Goal: Navigation & Orientation: Understand site structure

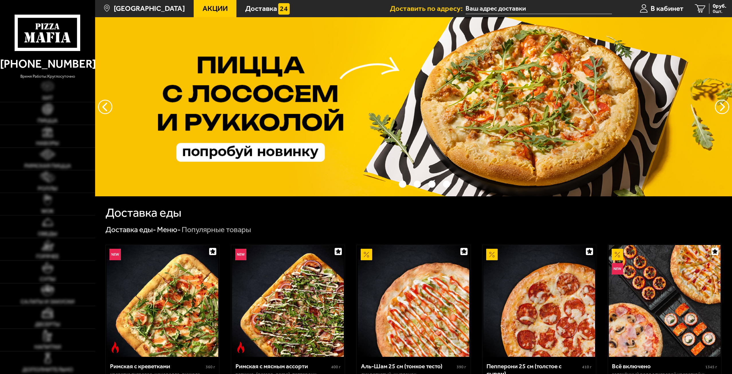
type input "[STREET_ADDRESS]"
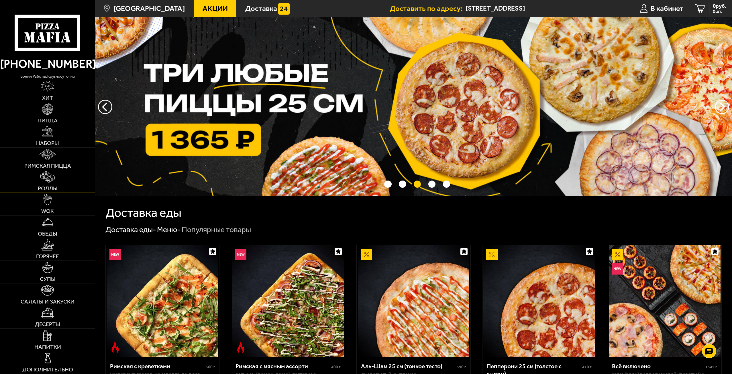
click at [50, 179] on img at bounding box center [47, 176] width 15 height 11
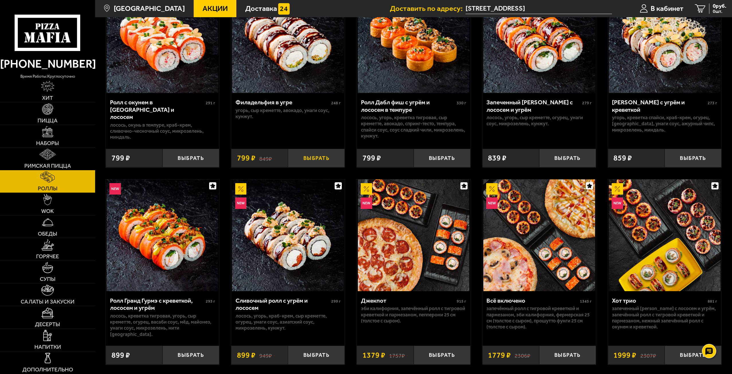
scroll to position [229, 0]
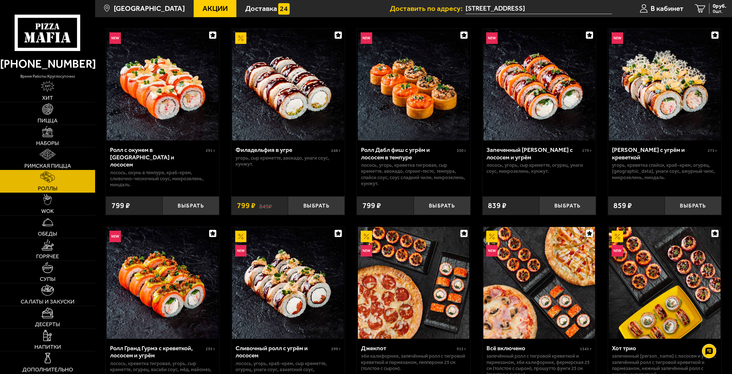
click at [53, 160] on img at bounding box center [48, 154] width 16 height 11
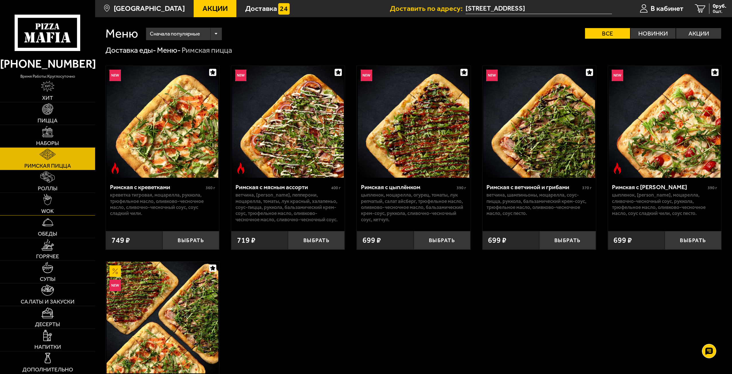
click at [50, 199] on img at bounding box center [47, 199] width 9 height 11
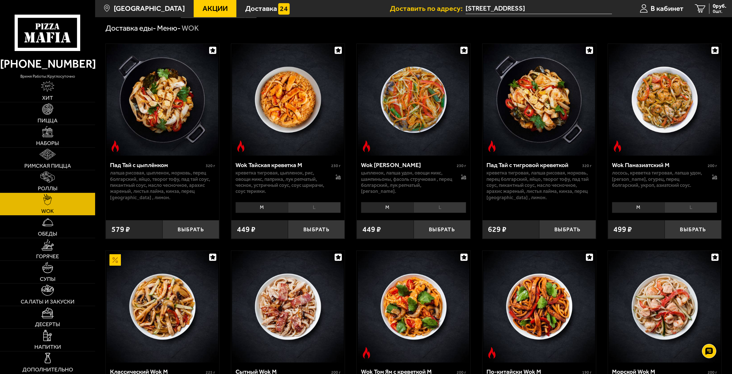
scroll to position [86, 0]
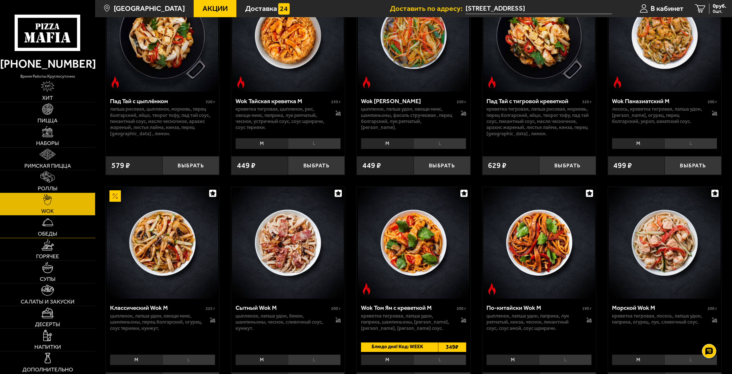
click at [58, 225] on link "Обеды" at bounding box center [47, 226] width 95 height 22
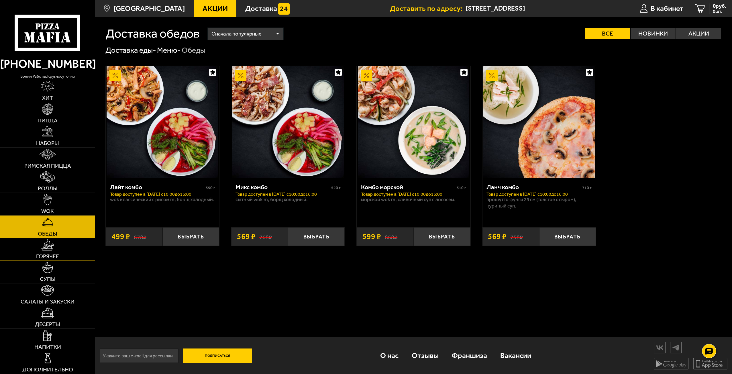
click at [59, 248] on link "Горячее" at bounding box center [47, 249] width 95 height 22
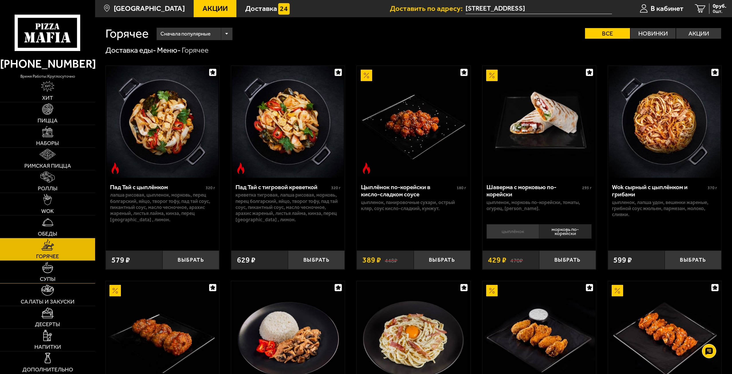
click at [48, 275] on link "Супы" at bounding box center [47, 272] width 95 height 22
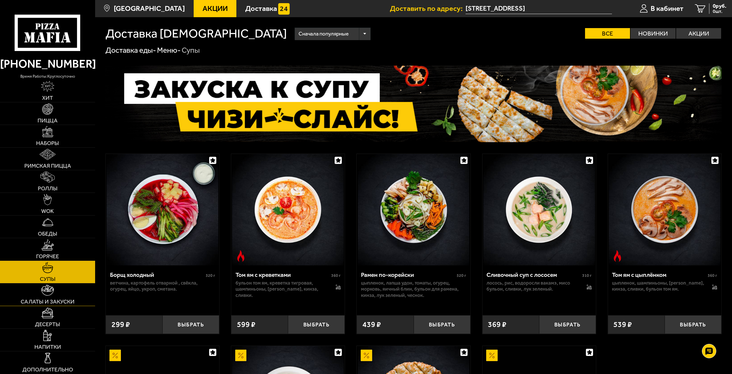
click at [57, 298] on link "Салаты и закуски" at bounding box center [47, 294] width 95 height 22
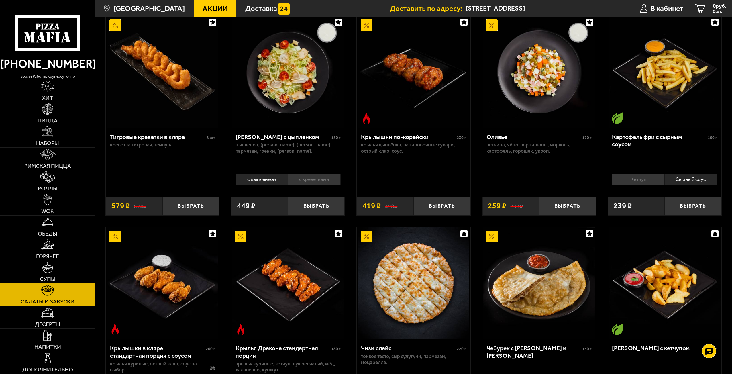
scroll to position [86, 0]
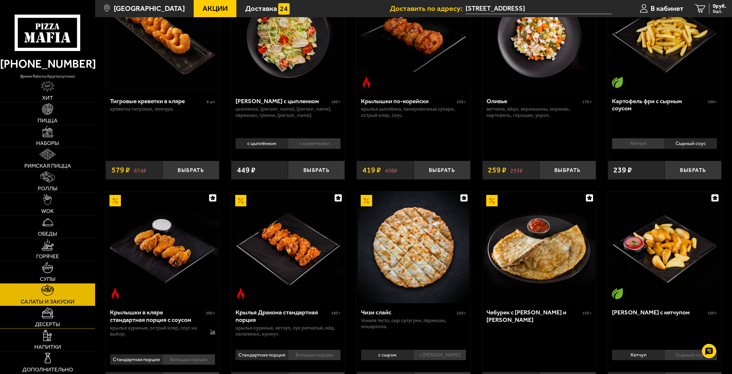
click at [47, 317] on img at bounding box center [47, 312] width 12 height 11
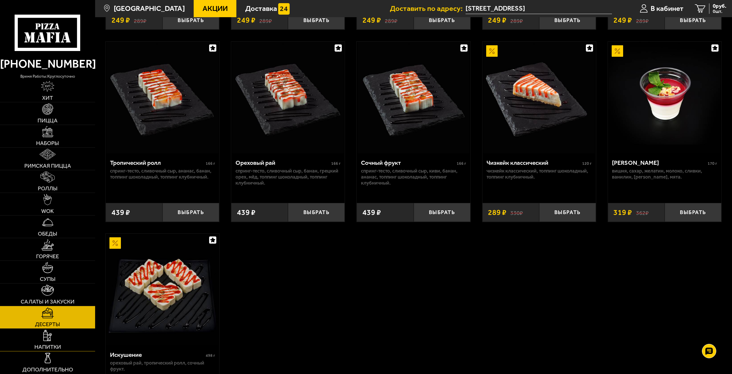
scroll to position [287, 0]
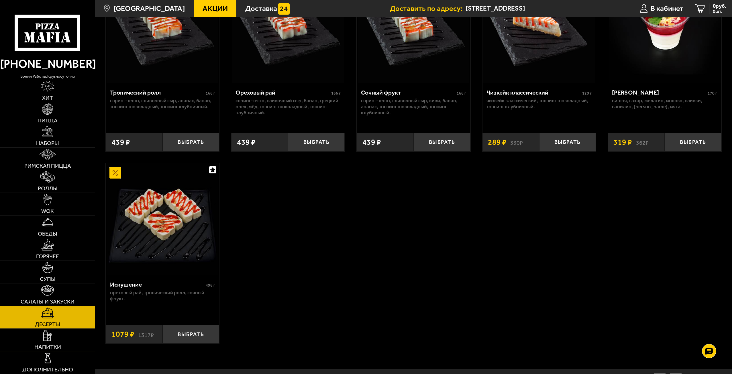
click at [45, 335] on img at bounding box center [47, 335] width 9 height 11
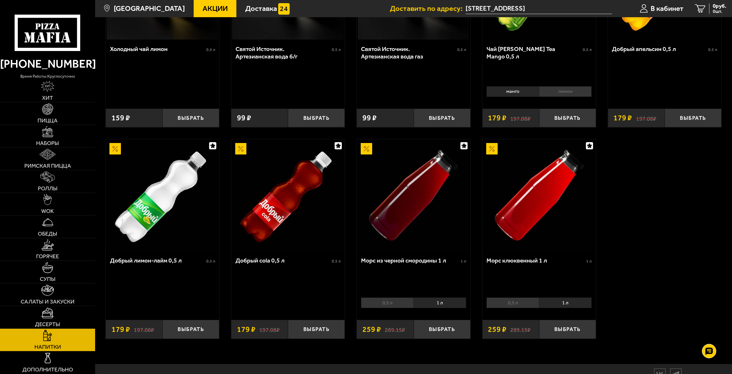
scroll to position [358, 0]
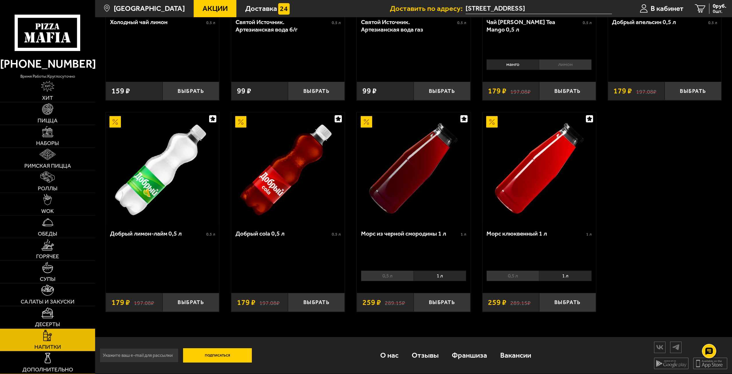
click at [45, 365] on link "Дополнительно" at bounding box center [47, 362] width 95 height 22
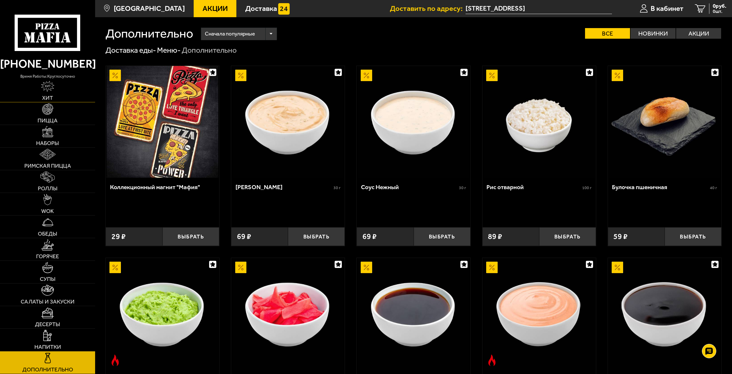
click at [44, 95] on span "Хит" at bounding box center [47, 98] width 11 height 6
